Goal: Task Accomplishment & Management: Use online tool/utility

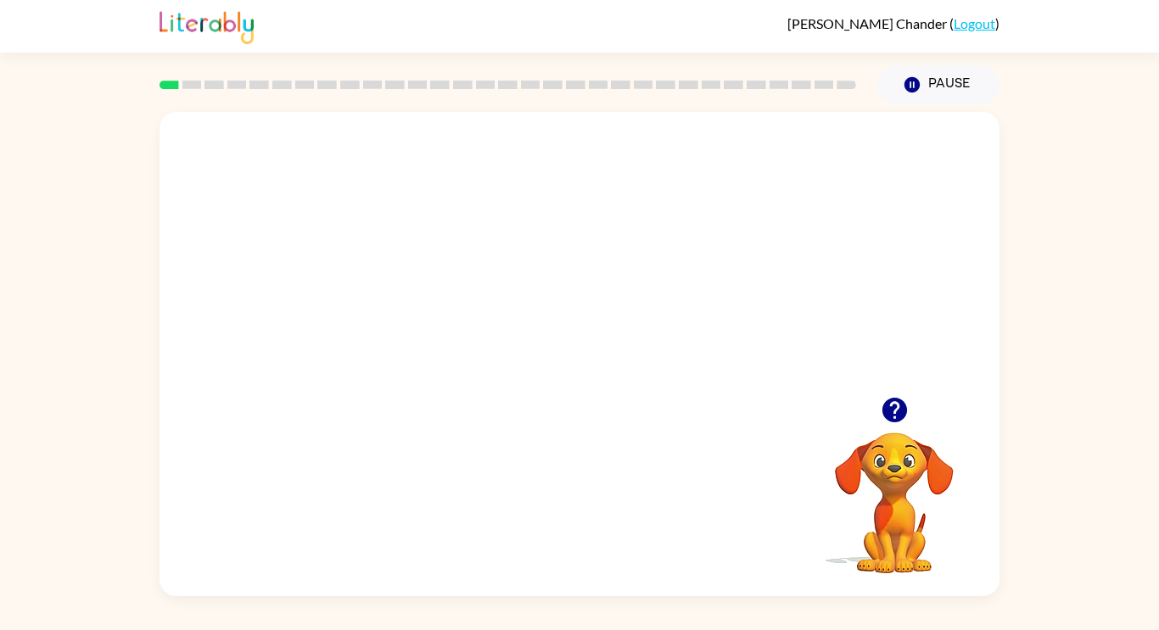
click at [634, 297] on video "Your browser must support playing .mp4 files to use Literably. Please try using…" at bounding box center [580, 254] width 840 height 285
click at [631, 302] on video "Your browser must support playing .mp4 files to use Literably. Please try using…" at bounding box center [580, 254] width 840 height 285
click at [665, 269] on video "Your browser must support playing .mp4 files to use Literably. Please try using…" at bounding box center [580, 254] width 840 height 285
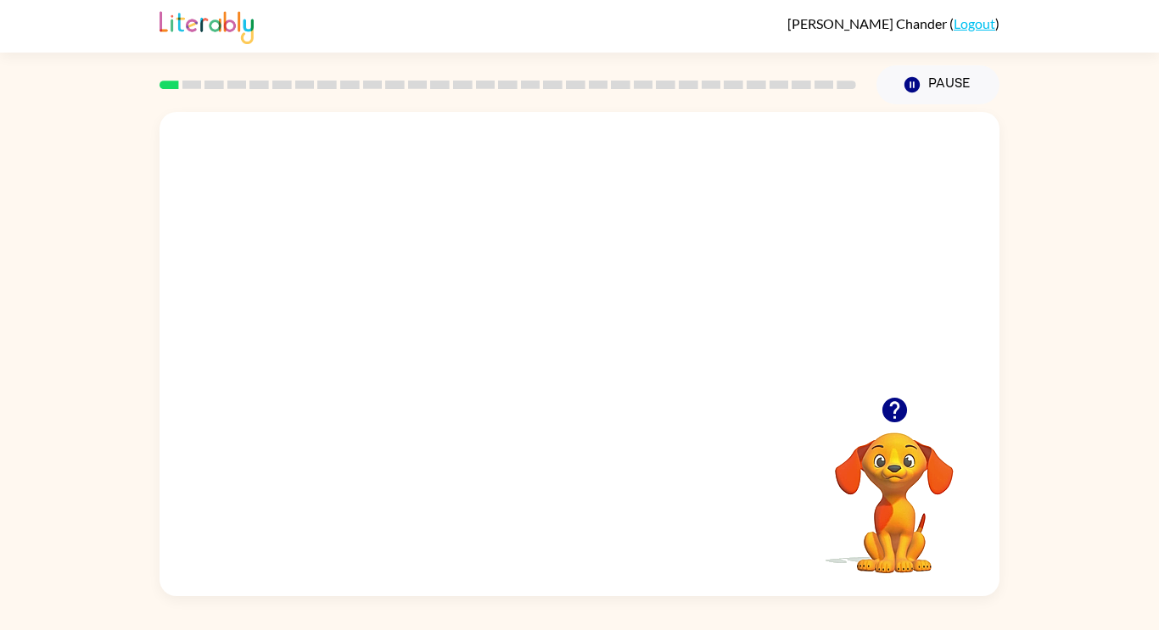
click at [665, 269] on video "Your browser must support playing .mp4 files to use Literably. Please try using…" at bounding box center [580, 254] width 840 height 285
click at [614, 370] on div at bounding box center [579, 363] width 109 height 62
click at [608, 370] on button "button" at bounding box center [579, 363] width 109 height 62
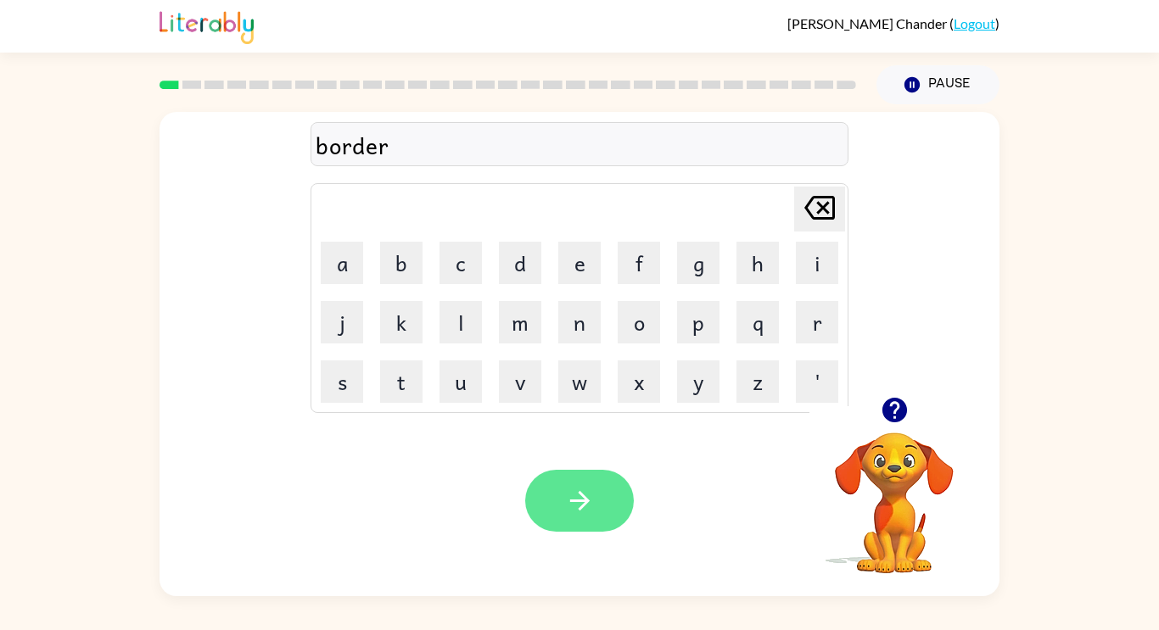
click at [578, 524] on button "button" at bounding box center [579, 501] width 109 height 62
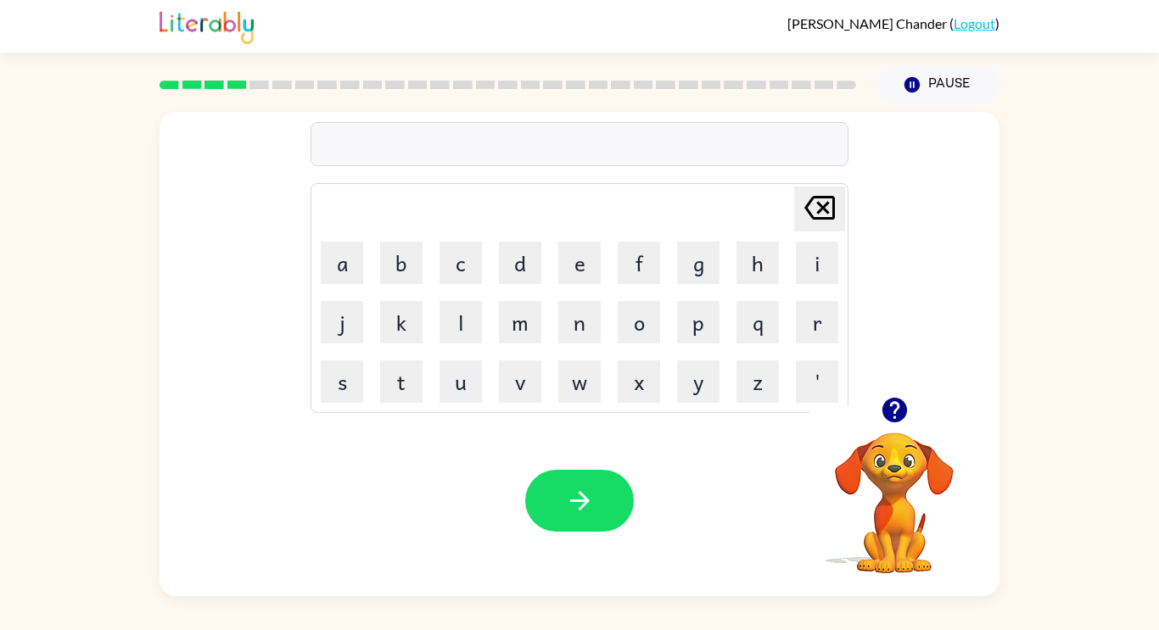
click at [899, 408] on icon "button" at bounding box center [894, 410] width 25 height 25
click at [898, 411] on icon "button" at bounding box center [894, 410] width 25 height 25
click at [889, 411] on icon "button" at bounding box center [894, 410] width 25 height 25
click at [599, 141] on div "na" at bounding box center [580, 145] width 528 height 36
click at [348, 148] on div "na" at bounding box center [580, 145] width 528 height 36
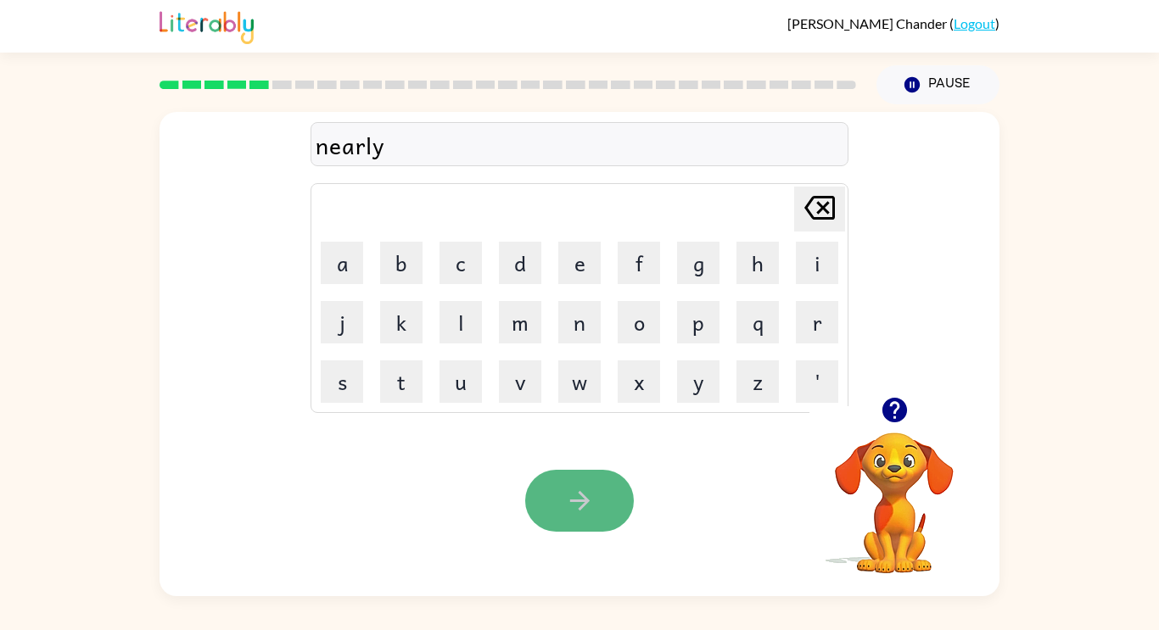
click at [580, 524] on button "button" at bounding box center [579, 501] width 109 height 62
click at [586, 513] on icon "button" at bounding box center [580, 501] width 30 height 30
click at [597, 491] on div at bounding box center [579, 501] width 109 height 62
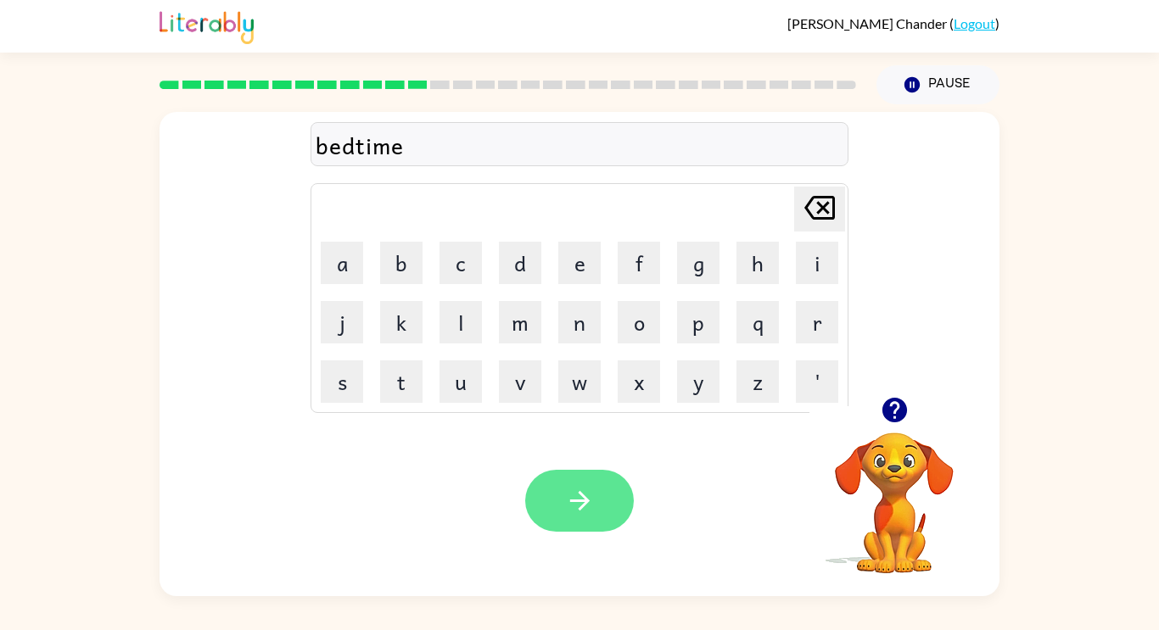
click at [605, 506] on button "button" at bounding box center [579, 501] width 109 height 62
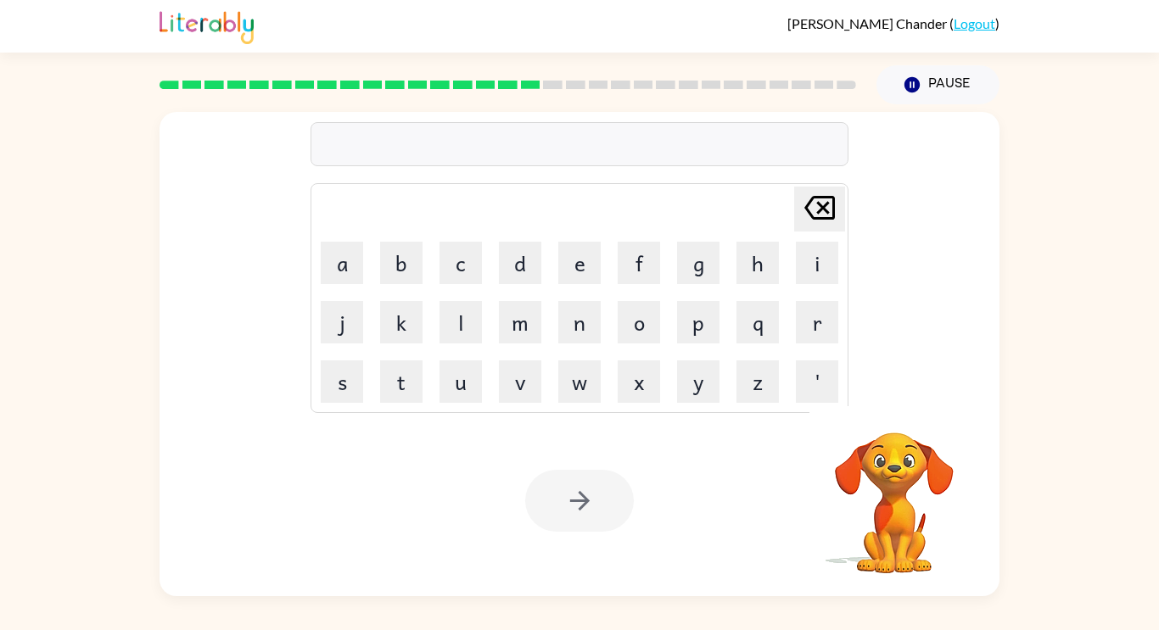
click at [826, 222] on icon "[PERSON_NAME] last character input" at bounding box center [819, 208] width 41 height 41
type button "delete"
click at [514, 275] on button "d" at bounding box center [520, 263] width 42 height 42
click at [810, 267] on button "i" at bounding box center [817, 263] width 42 height 42
click at [340, 385] on button "s" at bounding box center [342, 382] width 42 height 42
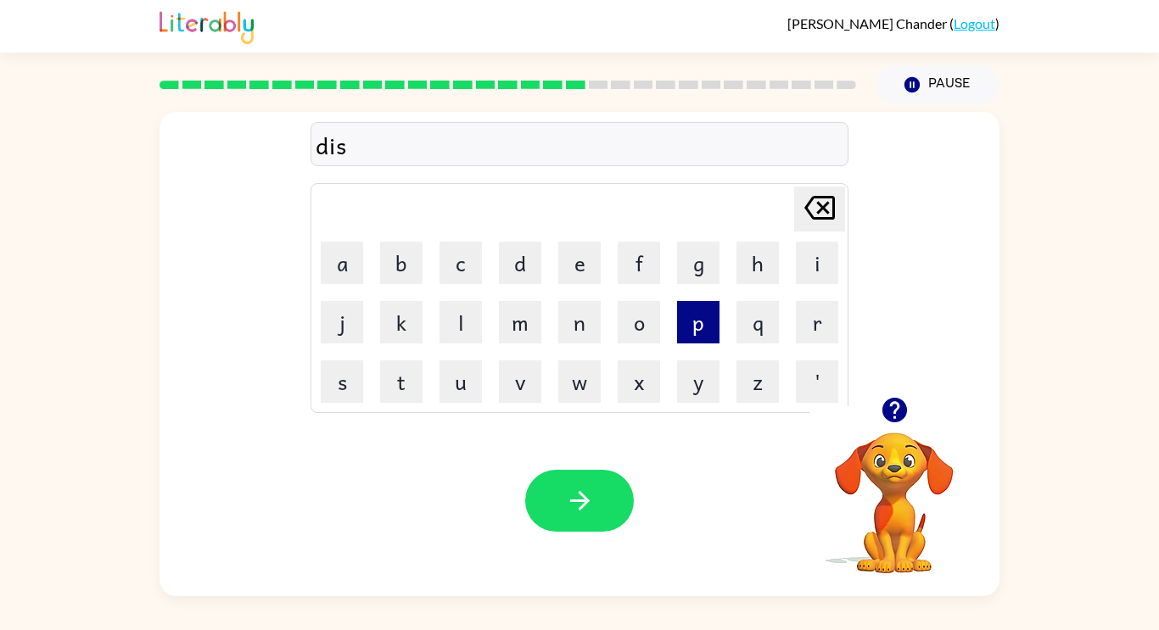
click at [684, 327] on button "p" at bounding box center [698, 322] width 42 height 42
click at [444, 316] on button "l" at bounding box center [461, 322] width 42 height 42
click at [335, 272] on button "a" at bounding box center [342, 263] width 42 height 42
click at [714, 381] on button "y" at bounding box center [698, 382] width 42 height 42
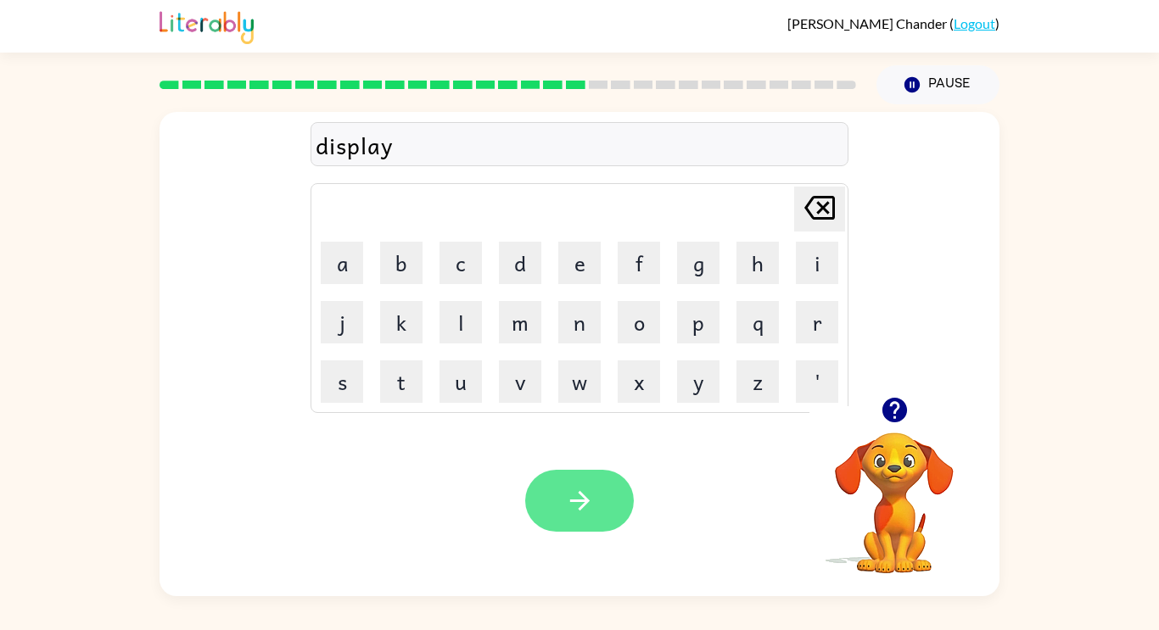
click at [609, 508] on button "button" at bounding box center [579, 501] width 109 height 62
click at [560, 495] on button "button" at bounding box center [579, 501] width 109 height 62
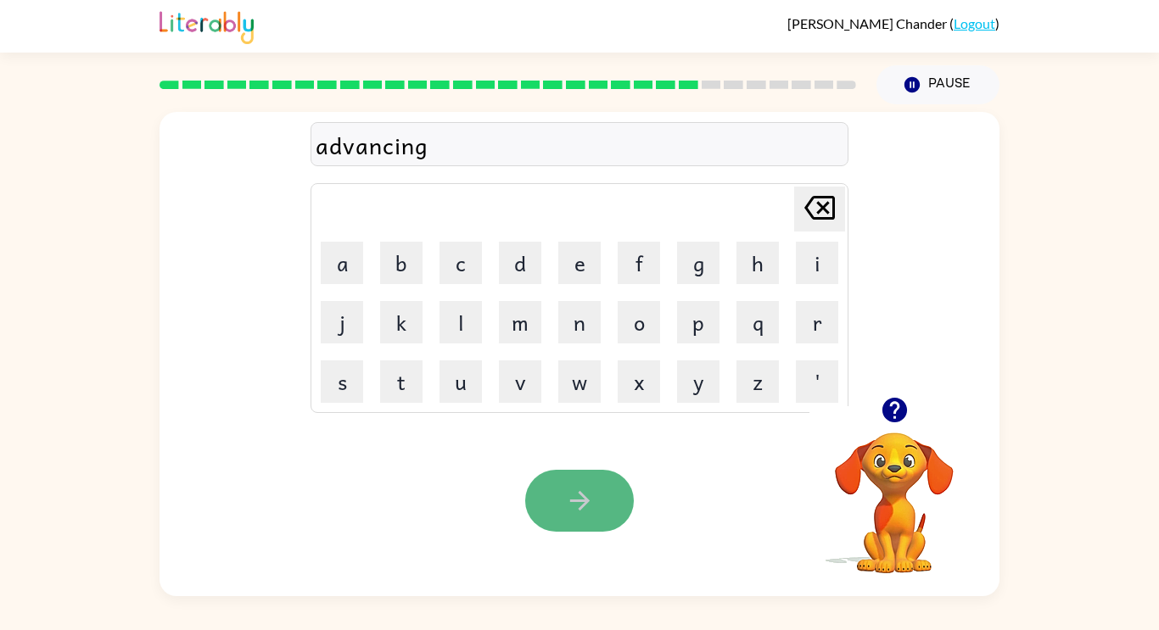
click at [561, 487] on button "button" at bounding box center [579, 501] width 109 height 62
click at [586, 532] on div "Your browser must support playing .mp4 files to use Literably. Please try using…" at bounding box center [580, 501] width 840 height 191
click at [592, 507] on icon "button" at bounding box center [580, 501] width 30 height 30
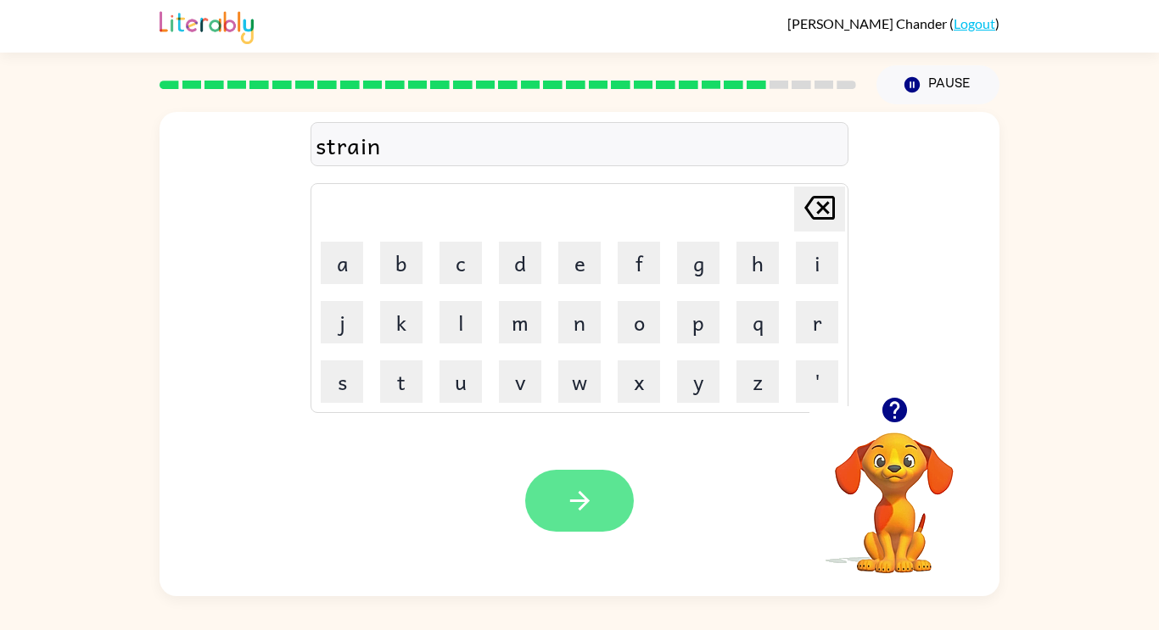
click at [559, 512] on button "button" at bounding box center [579, 501] width 109 height 62
click at [556, 505] on div at bounding box center [579, 501] width 109 height 62
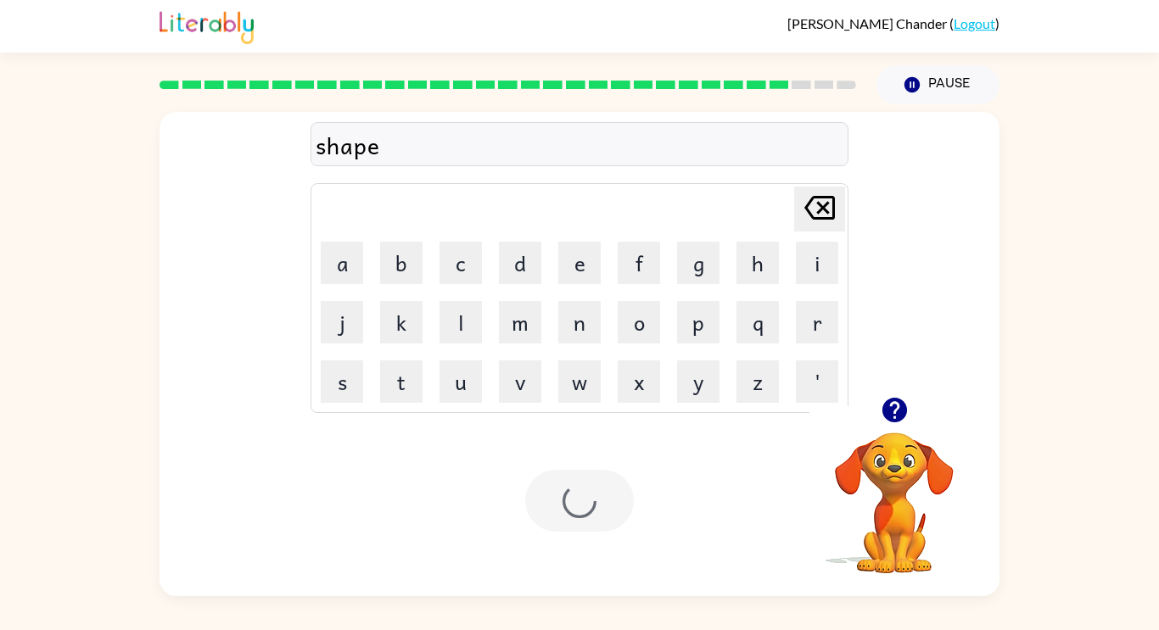
click at [556, 505] on div at bounding box center [579, 501] width 109 height 62
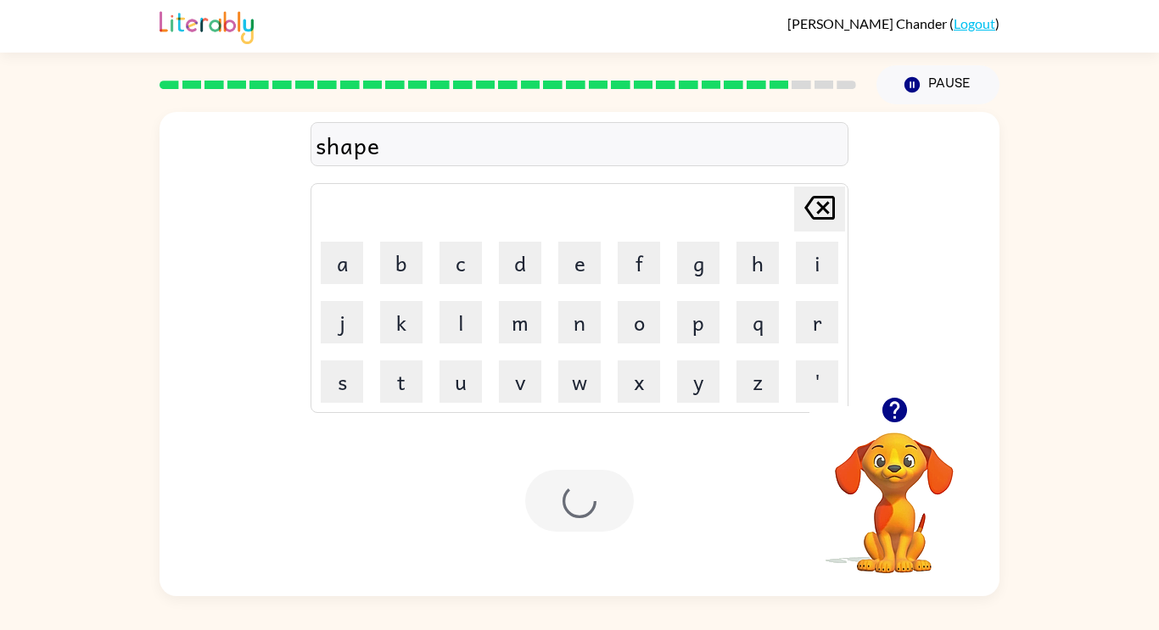
click at [556, 505] on div at bounding box center [579, 501] width 109 height 62
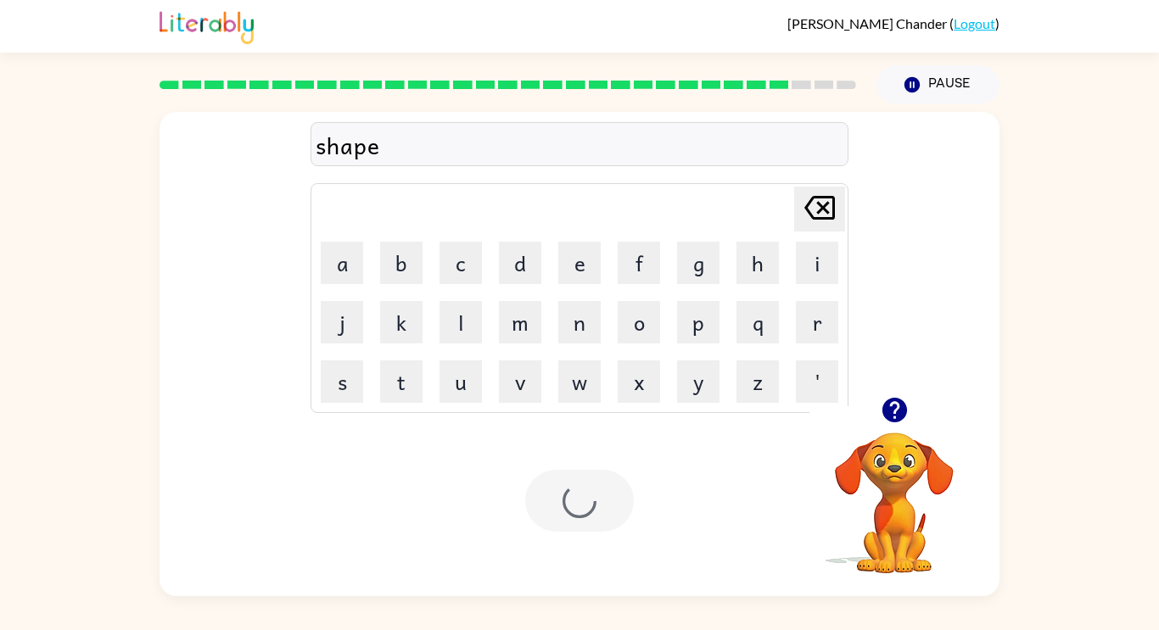
click at [556, 505] on div at bounding box center [579, 501] width 109 height 62
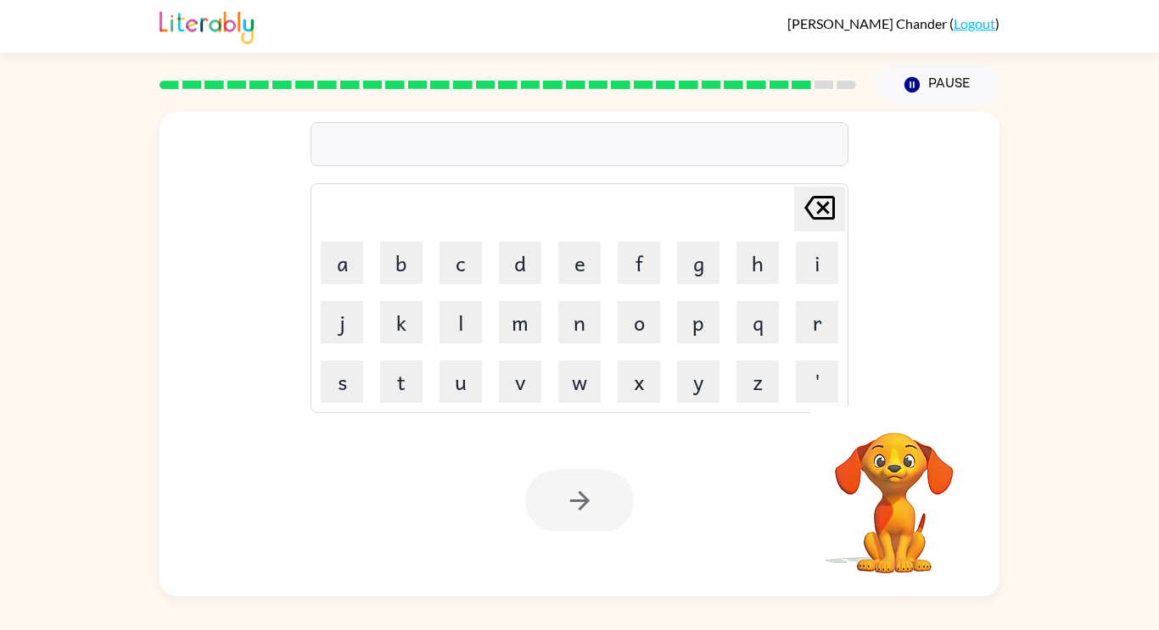
click at [556, 505] on div at bounding box center [579, 501] width 109 height 62
